Goal: Task Accomplishment & Management: Complete application form

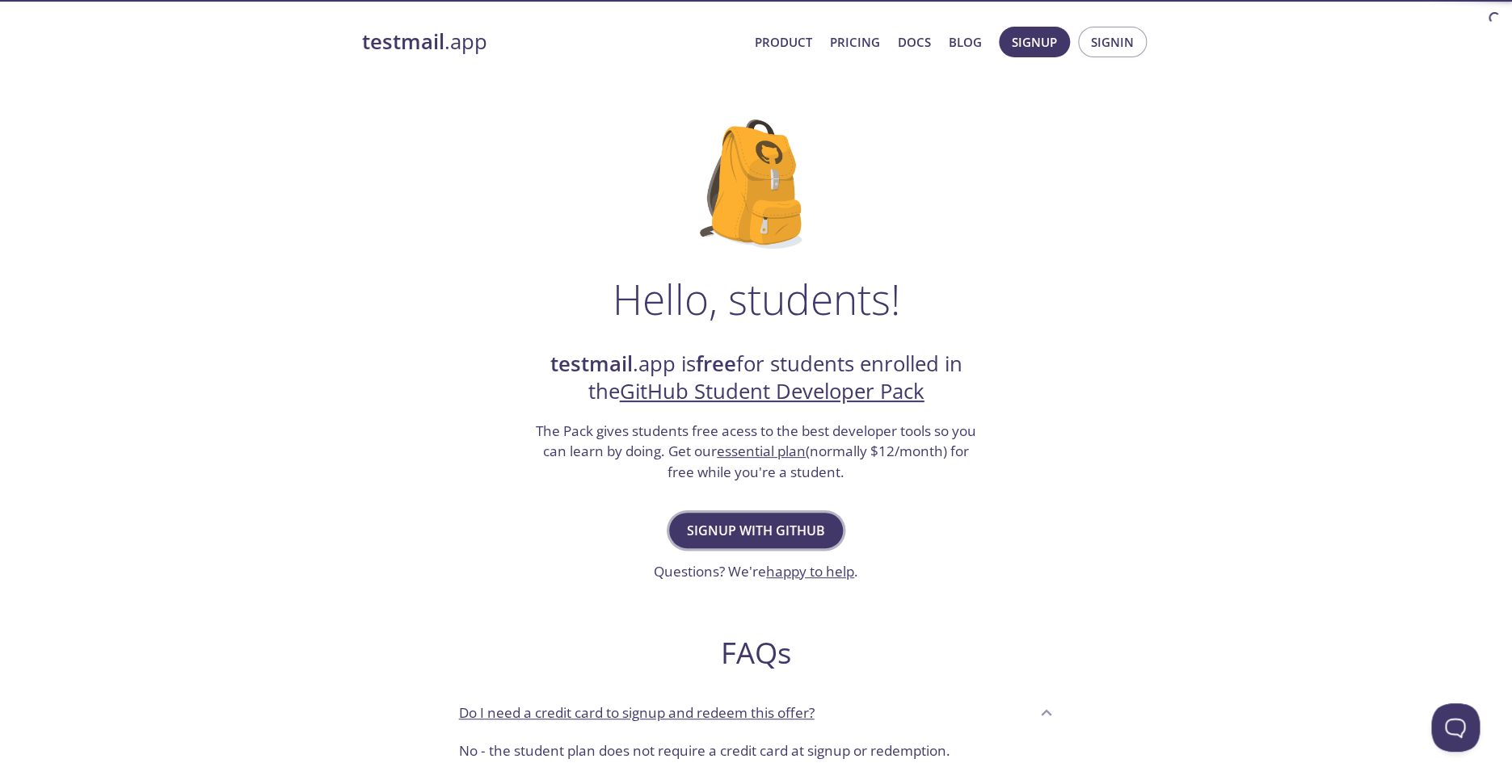
click at [780, 533] on span "Signup with GitHub" at bounding box center [756, 530] width 138 height 22
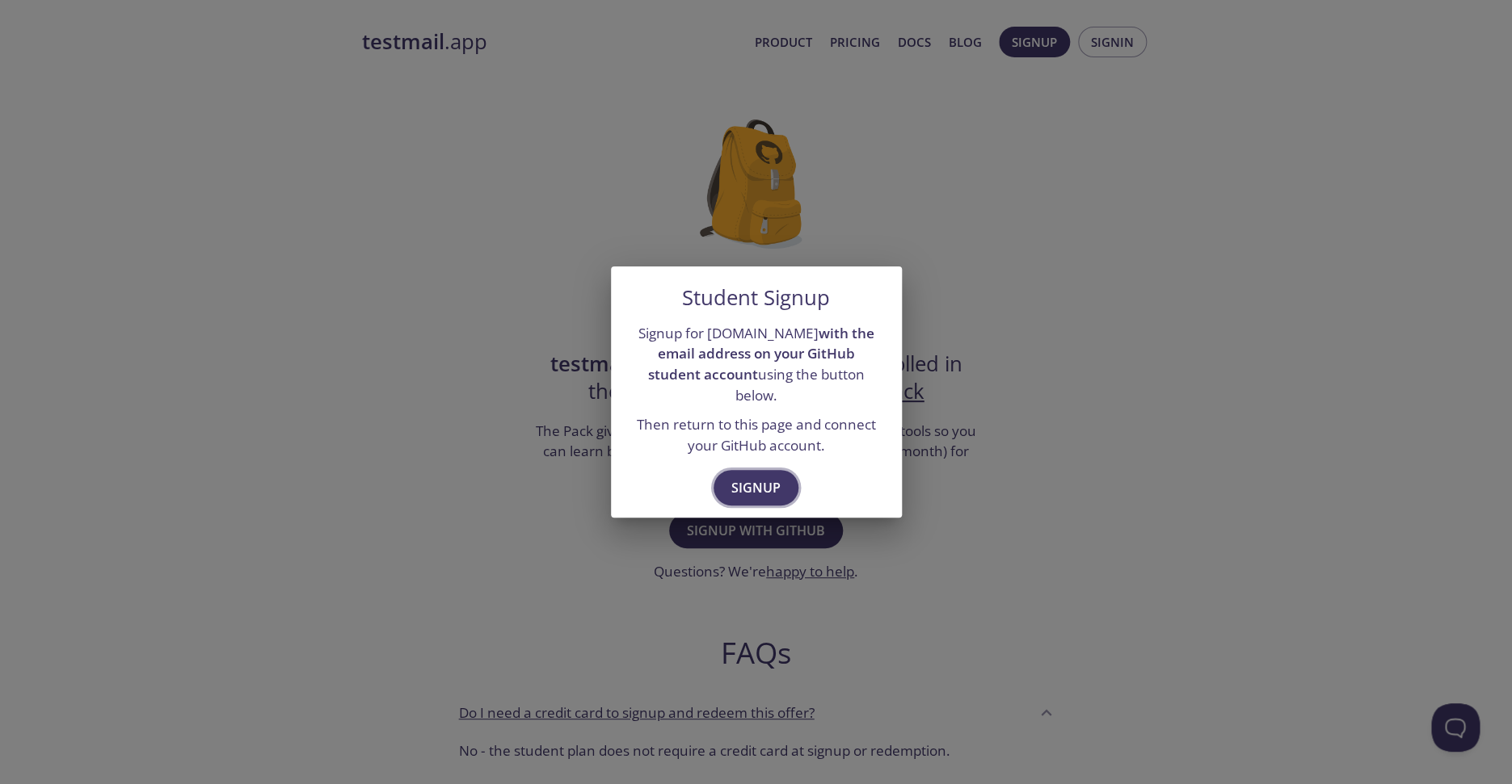
click at [770, 487] on span "Signup" at bounding box center [756, 487] width 49 height 22
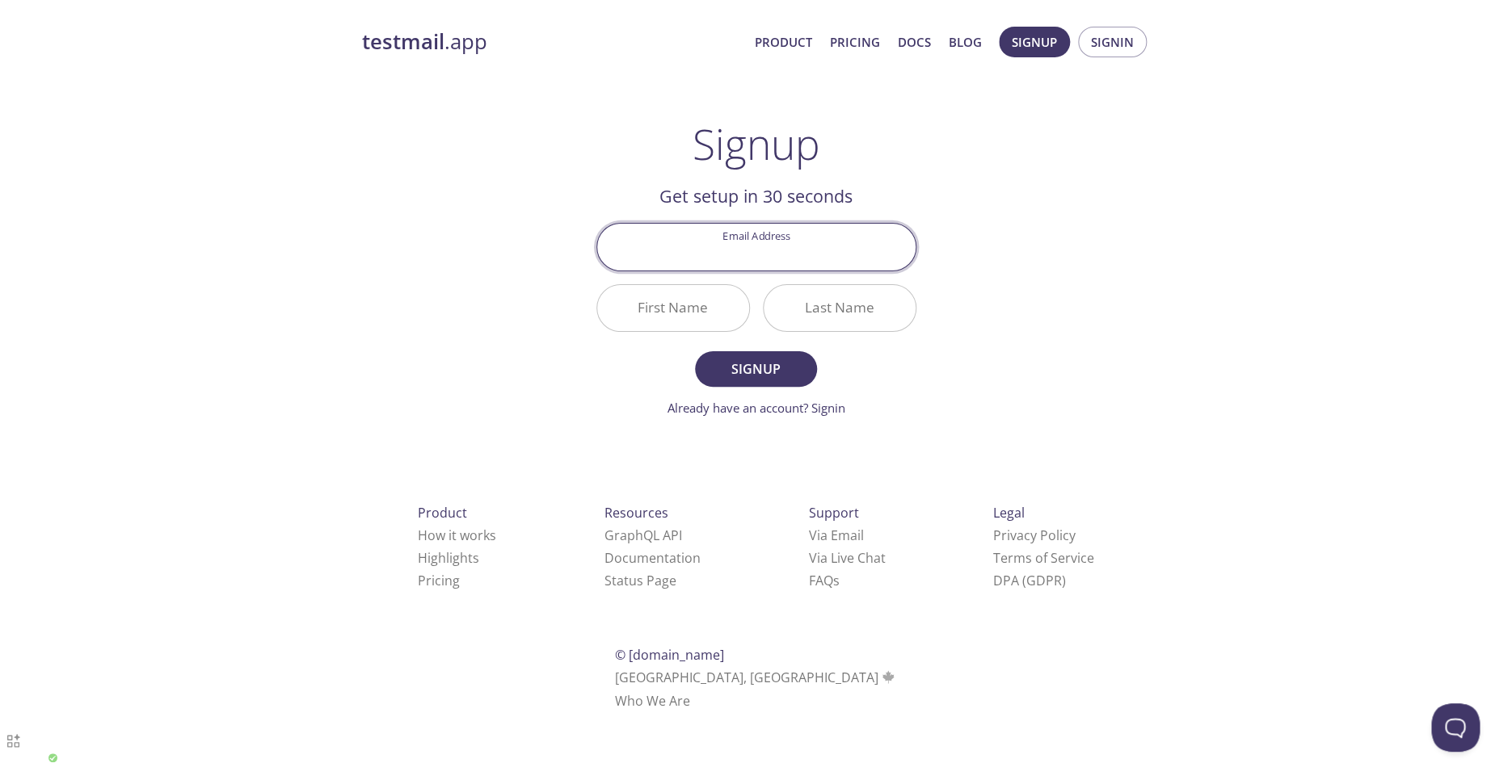
click at [713, 305] on input "First Name" at bounding box center [674, 308] width 152 height 46
click at [852, 287] on input "Last Name" at bounding box center [839, 308] width 152 height 46
click at [815, 252] on input "Email Address" at bounding box center [756, 247] width 318 height 46
click at [715, 302] on input "First Name" at bounding box center [674, 308] width 152 height 46
click at [781, 261] on input "Email Address" at bounding box center [756, 247] width 318 height 46
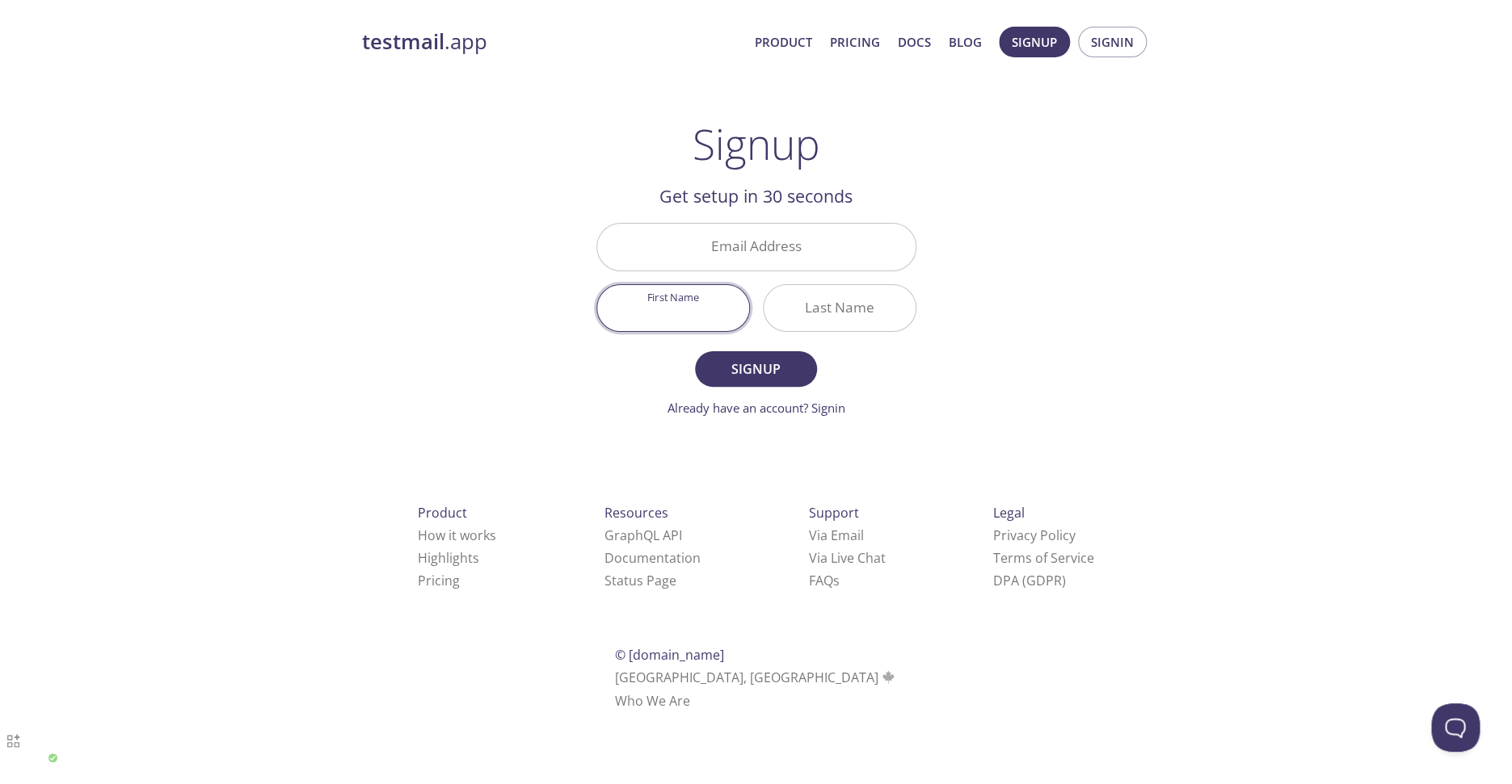
click at [729, 302] on input "First Name" at bounding box center [674, 308] width 152 height 46
click at [757, 243] on input "Email Address" at bounding box center [756, 247] width 318 height 46
click at [707, 316] on input "First Name" at bounding box center [674, 308] width 152 height 46
click at [751, 273] on div "Email Address" at bounding box center [756, 247] width 332 height 61
click at [751, 249] on input "Email Address" at bounding box center [756, 247] width 318 height 46
